Goal: Information Seeking & Learning: Learn about a topic

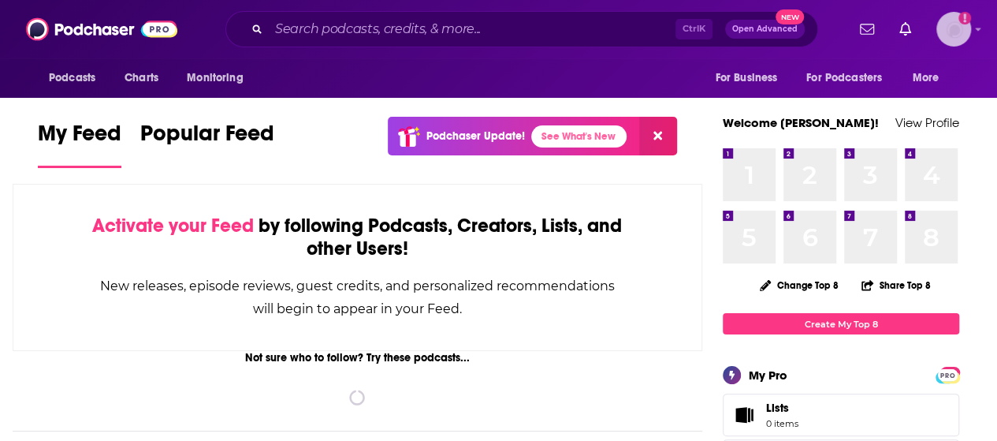
click at [968, 37] on img "Logged in as sally.brown" at bounding box center [954, 29] width 35 height 35
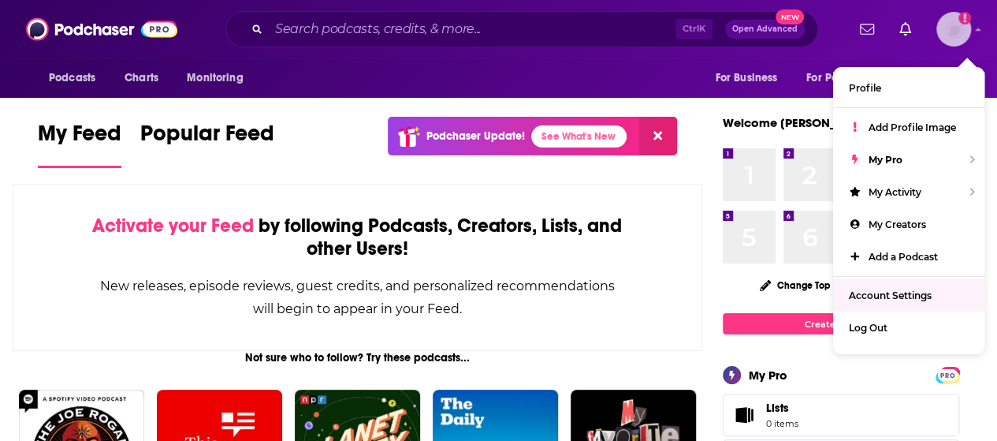
click at [891, 293] on span "Account Settings" at bounding box center [890, 295] width 83 height 12
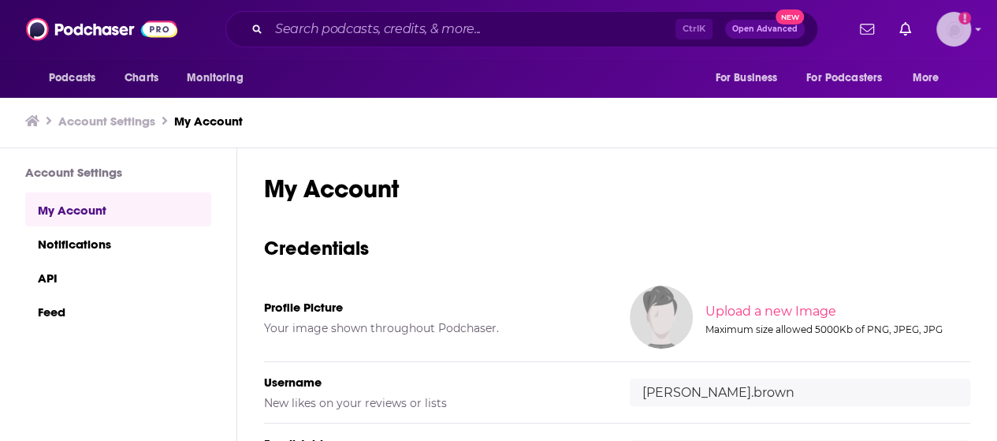
click at [971, 31] on img "Logged in as sally.brown" at bounding box center [954, 29] width 35 height 35
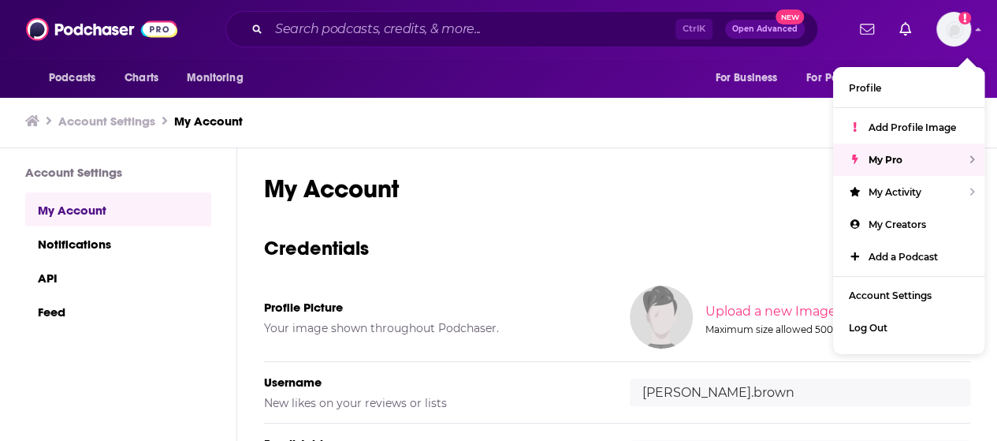
click at [779, 117] on div "Account Settings My Account" at bounding box center [492, 121] width 934 height 15
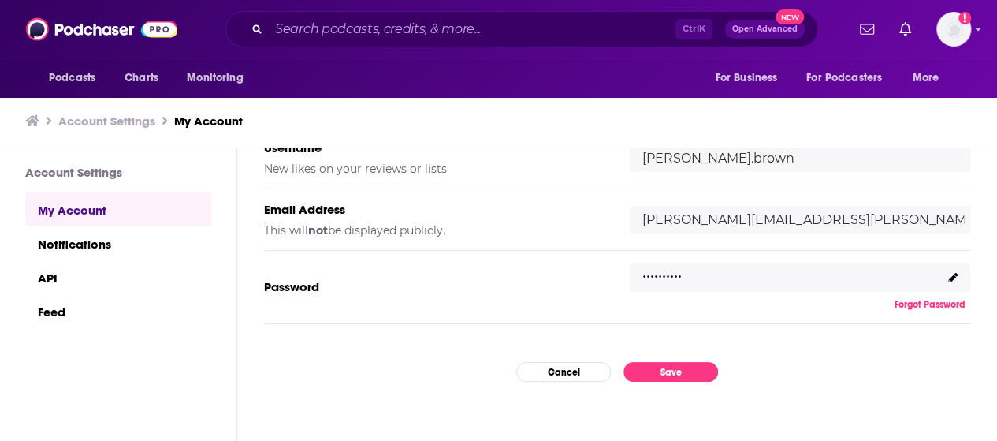
scroll to position [295, 0]
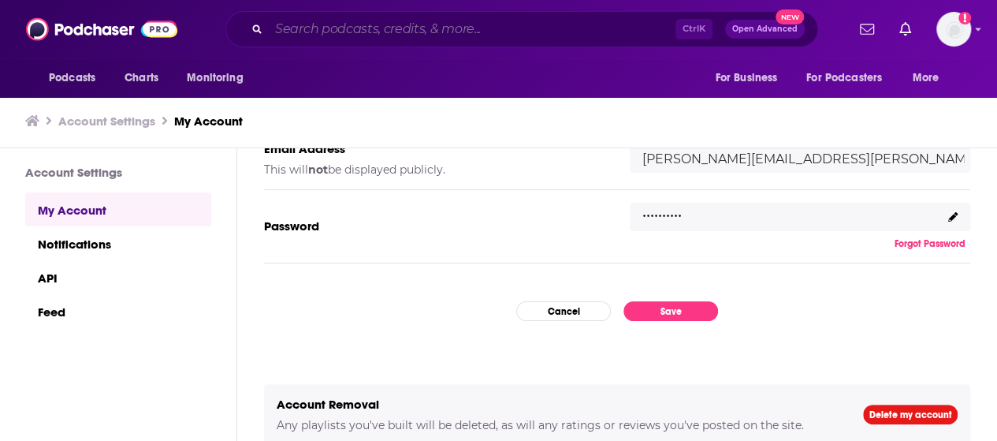
click at [386, 28] on input "Search podcasts, credits, & more..." at bounding box center [472, 29] width 407 height 25
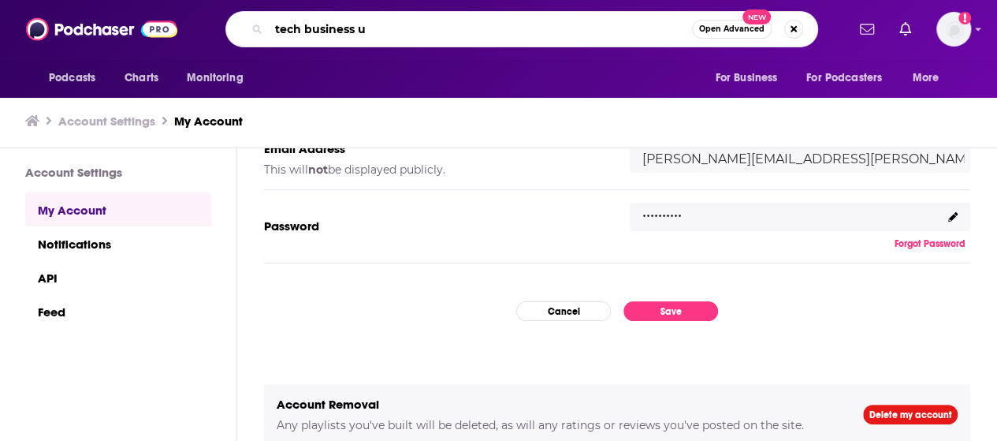
type input "tech business uk"
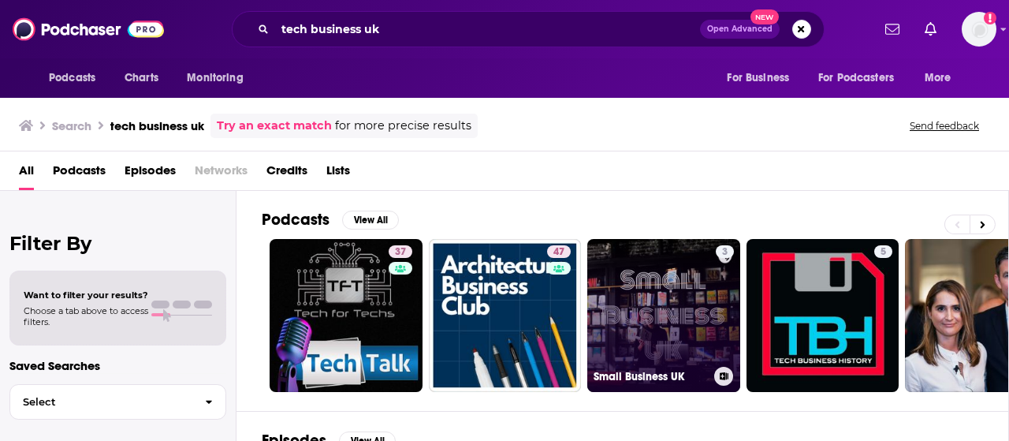
click at [673, 286] on link "3 Small Business UK" at bounding box center [663, 315] width 153 height 153
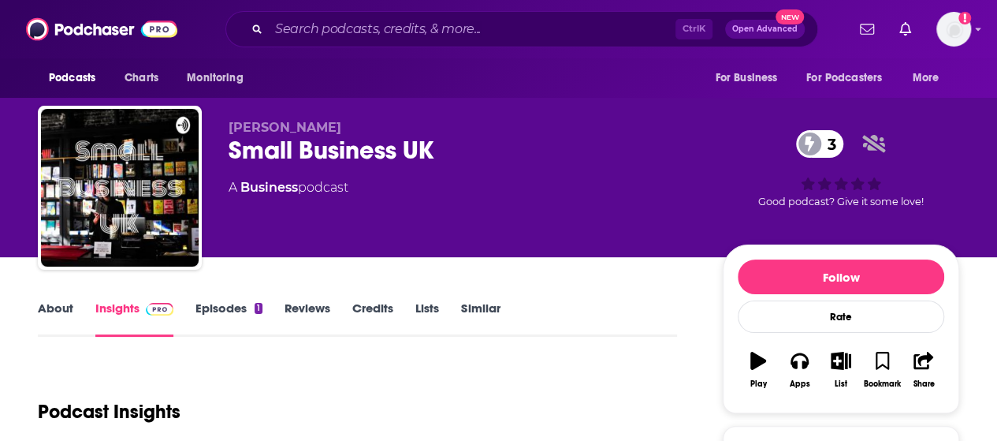
click at [119, 316] on link "Insights" at bounding box center [134, 318] width 78 height 36
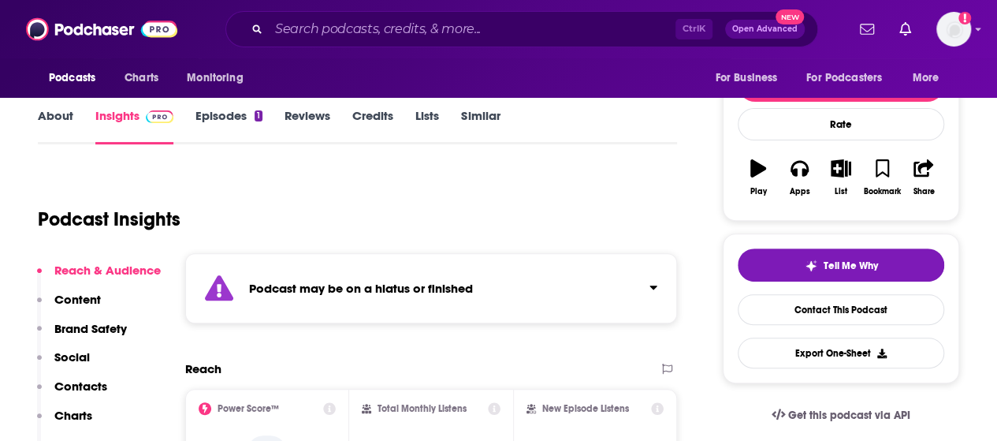
scroll to position [158, 0]
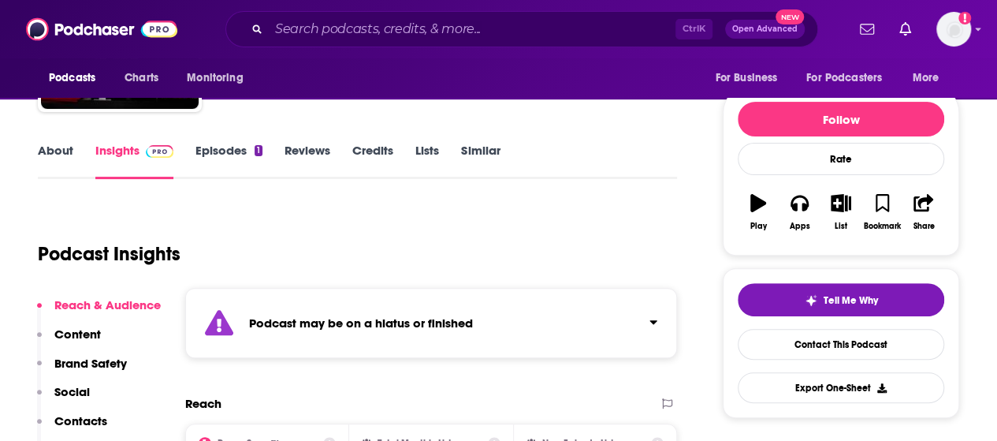
click at [244, 152] on link "Episodes 1" at bounding box center [229, 161] width 67 height 36
